Goal: Browse casually: Explore the website without a specific task or goal

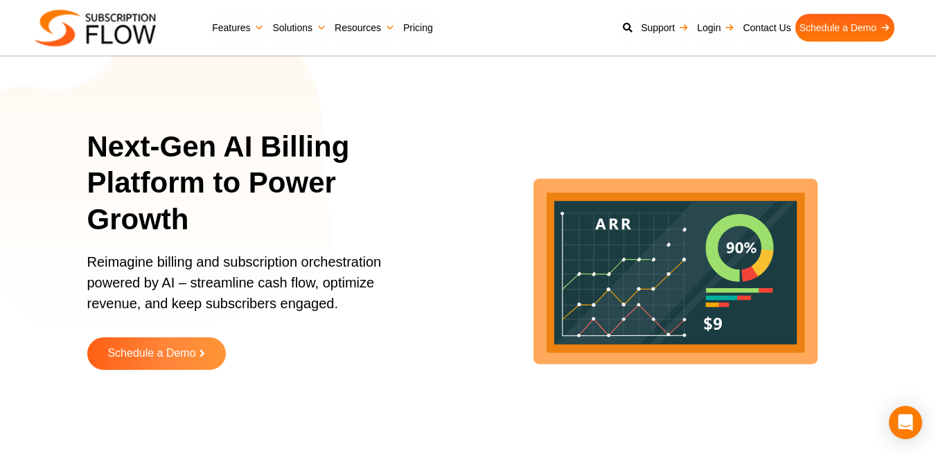
click at [914, 107] on section "Next-Gen AI Billing Platform to Power Growth Reimagine billing and subscription…" at bounding box center [468, 260] width 936 height 450
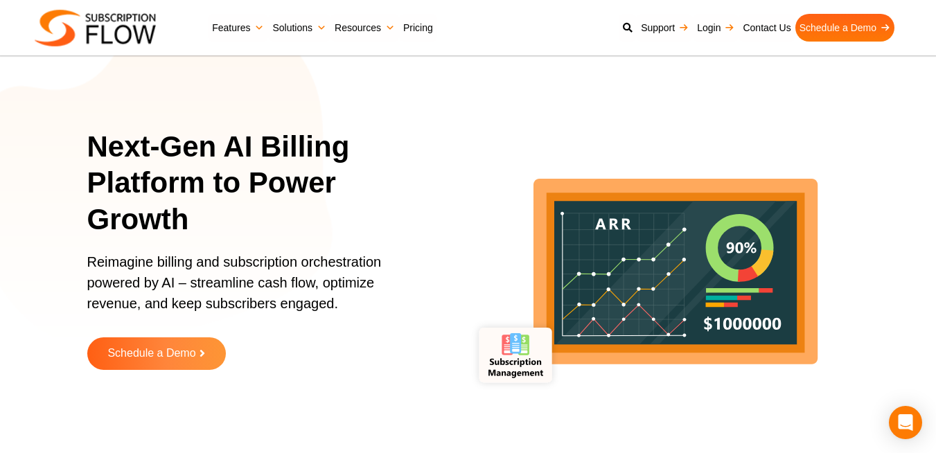
click at [0, 302] on section "Next-Gen AI Billing Platform to Power Growth Reimagine billing and subscription…" at bounding box center [468, 260] width 936 height 450
